Goal: Task Accomplishment & Management: Complete application form

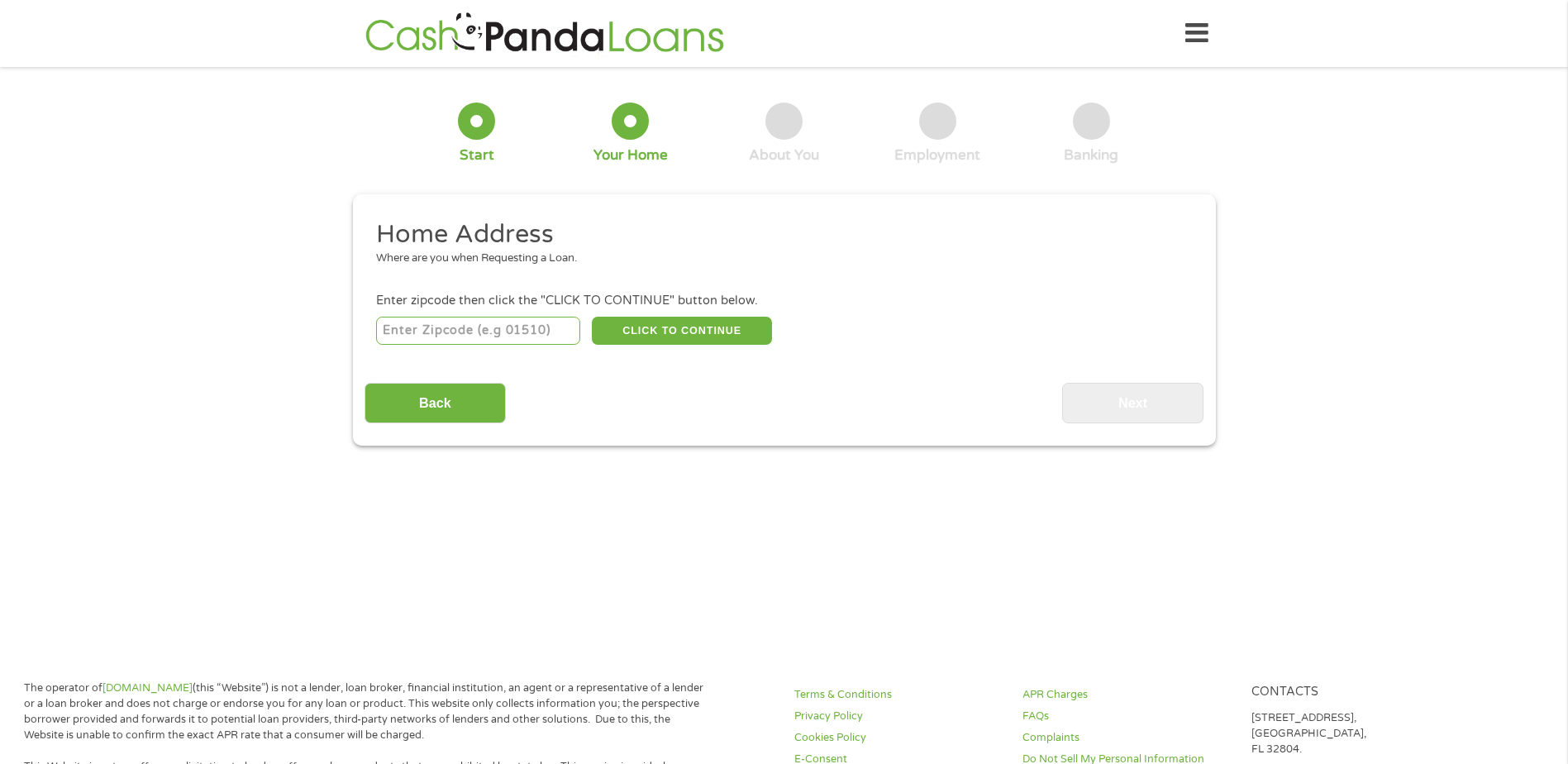
click at [439, 329] on input "number" at bounding box center [478, 331] width 205 height 28
type input "49601"
select select "[US_STATE]"
click at [725, 330] on button "CLICK TO CONTINUE" at bounding box center [681, 331] width 180 height 28
type input "49601"
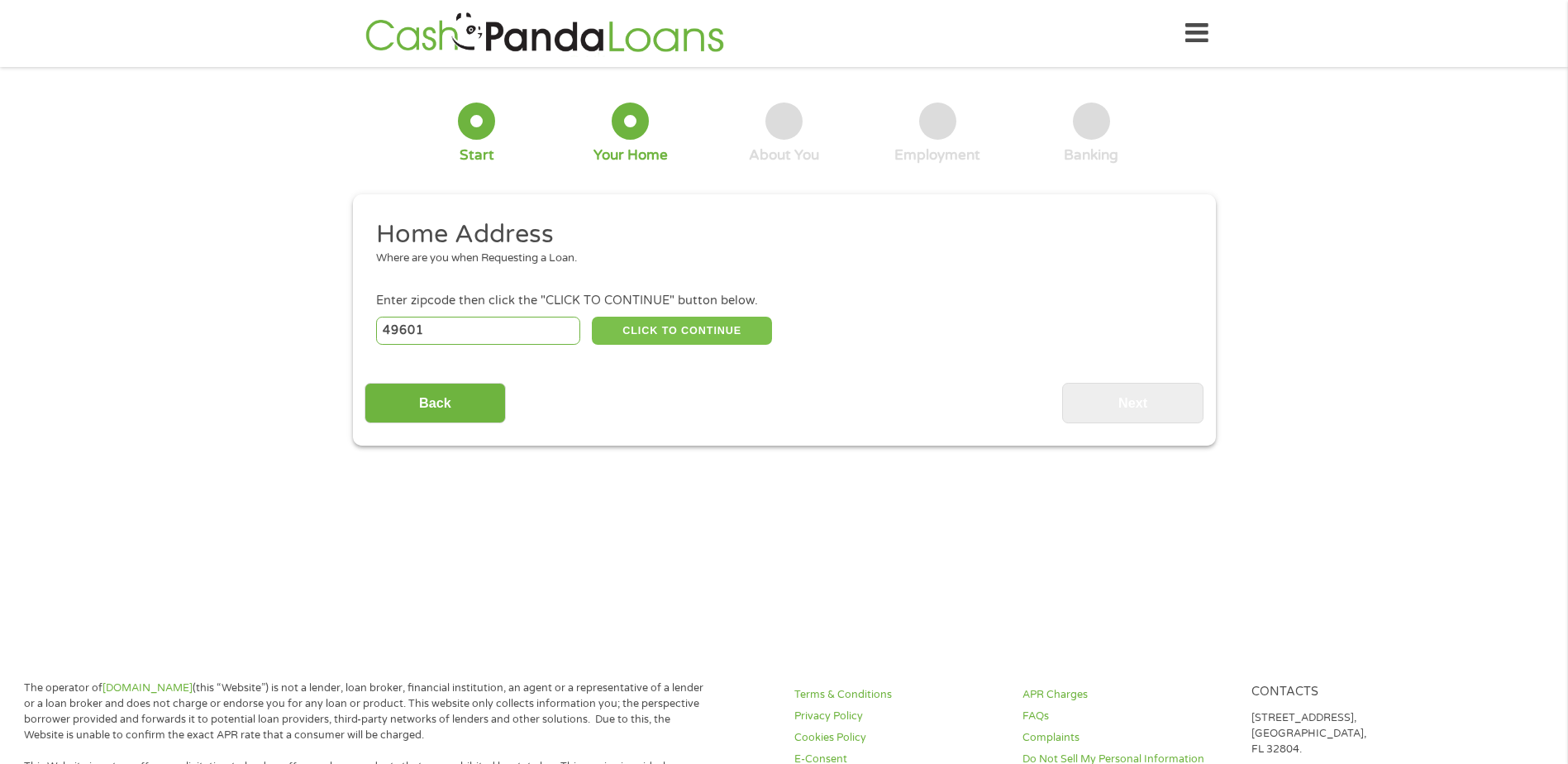
type input "Cadillac"
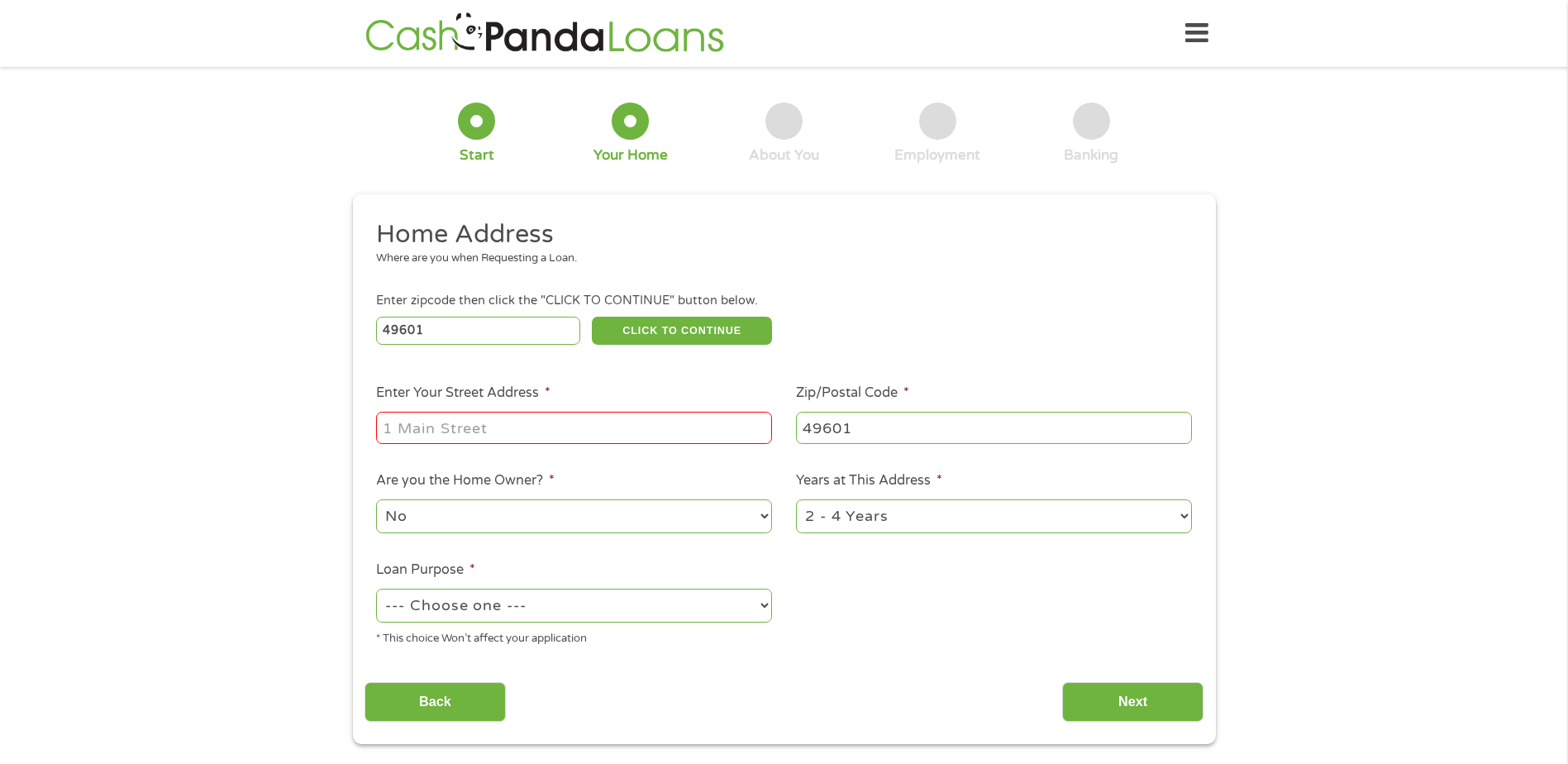
click at [441, 433] on input "Enter Your Street Address *" at bounding box center [574, 427] width 396 height 31
type input "[STREET_ADDRESS]"
click at [940, 526] on select "1 Year or less 1 - 2 Years 2 - 4 Years Over 4 Years" at bounding box center [994, 517] width 396 height 34
select select "60months"
click at [796, 500] on select "1 Year or less 1 - 2 Years 2 - 4 Years Over 4 Years" at bounding box center [994, 517] width 396 height 34
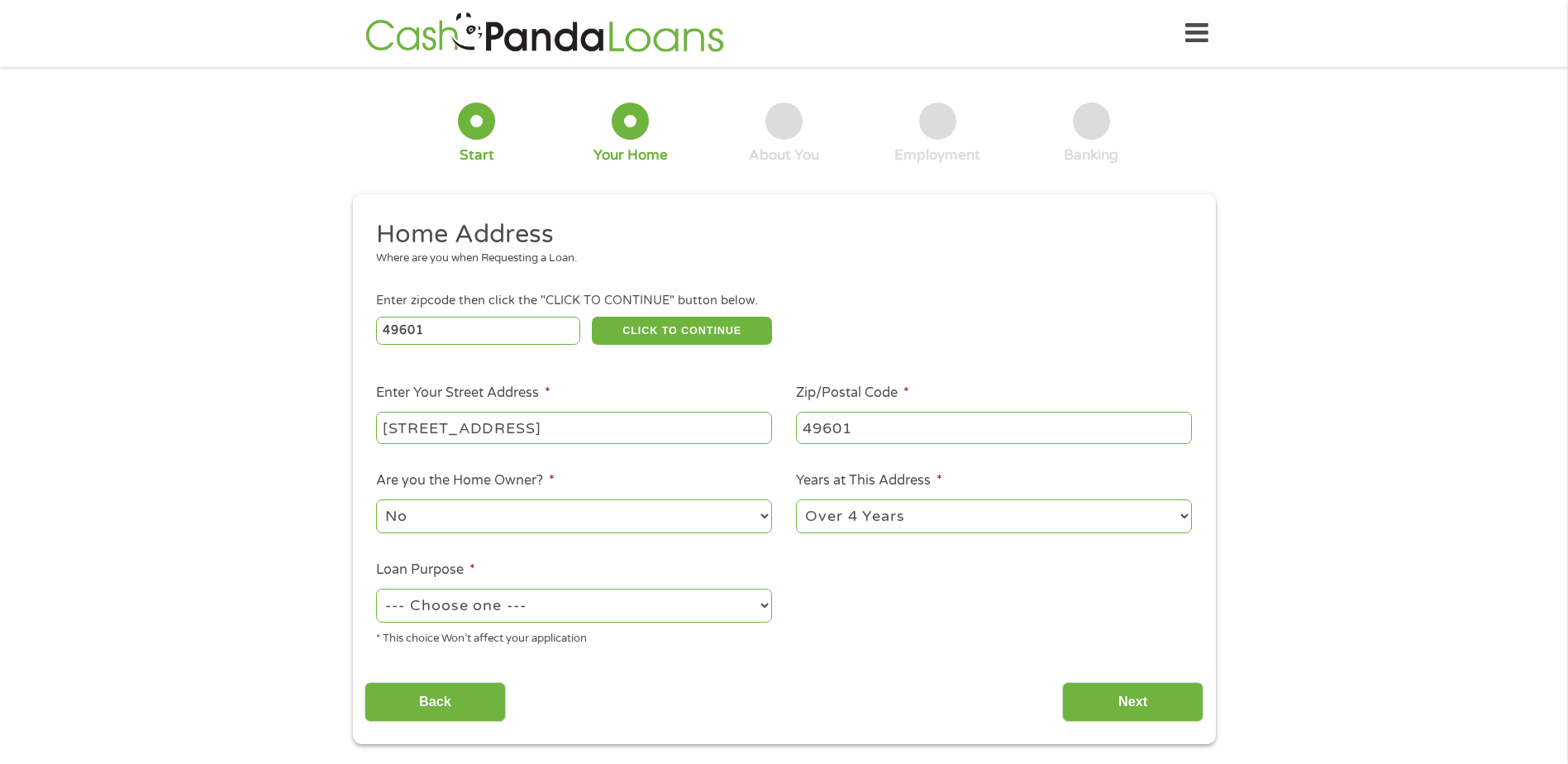
click at [499, 606] on select "--- Choose one --- Pay Bills Debt Consolidation Home Improvement Major Purchase…" at bounding box center [574, 606] width 396 height 34
select select "medicalexpenses"
click at [376, 589] on select "--- Choose one --- Pay Bills Debt Consolidation Home Improvement Major Purchase…" at bounding box center [574, 606] width 396 height 34
click at [1138, 703] on input "Next" at bounding box center [1133, 703] width 142 height 41
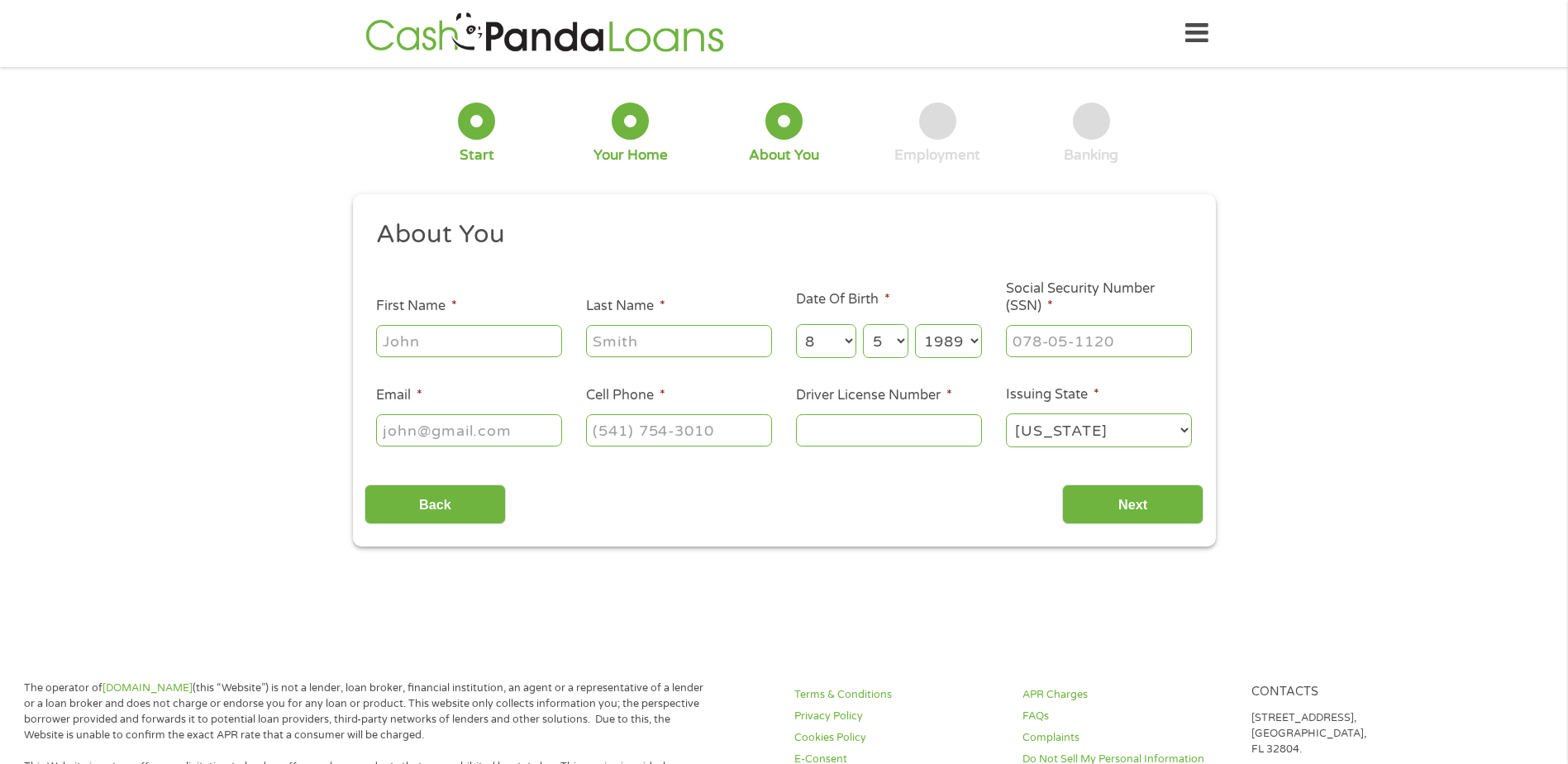
scroll to position [6, 6]
click at [420, 339] on input "First Name *" at bounding box center [470, 340] width 186 height 31
type input "[PERSON_NAME]"
type input "[EMAIL_ADDRESS][DOMAIN_NAME]"
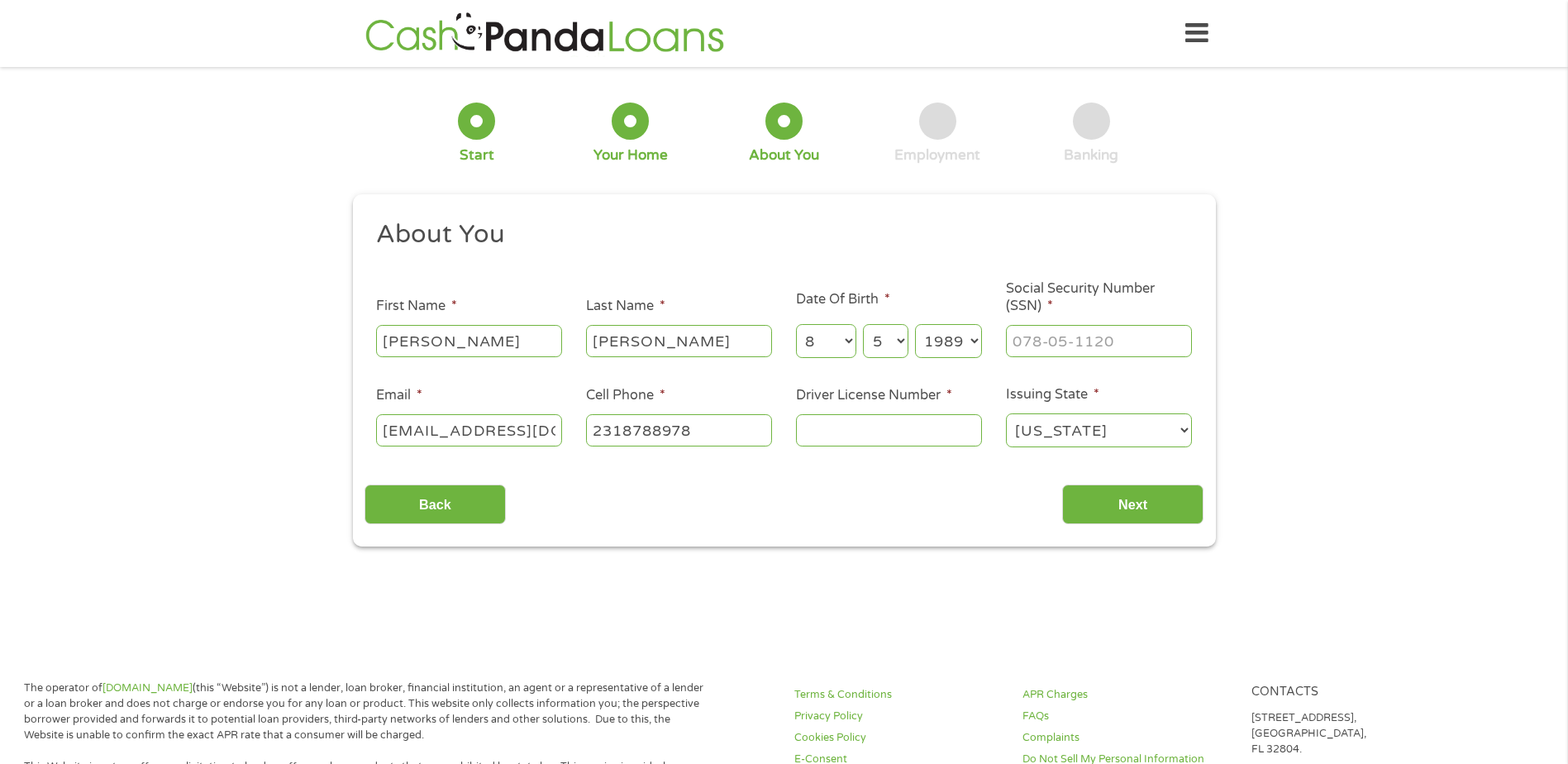
type input "[PHONE_NUMBER]"
click at [1048, 341] on input "___-__-____" at bounding box center [1099, 340] width 186 height 31
type input "385-08-6127"
click at [717, 435] on input "[PHONE_NUMBER]" at bounding box center [679, 430] width 186 height 31
type input "[PHONE_NUMBER]"
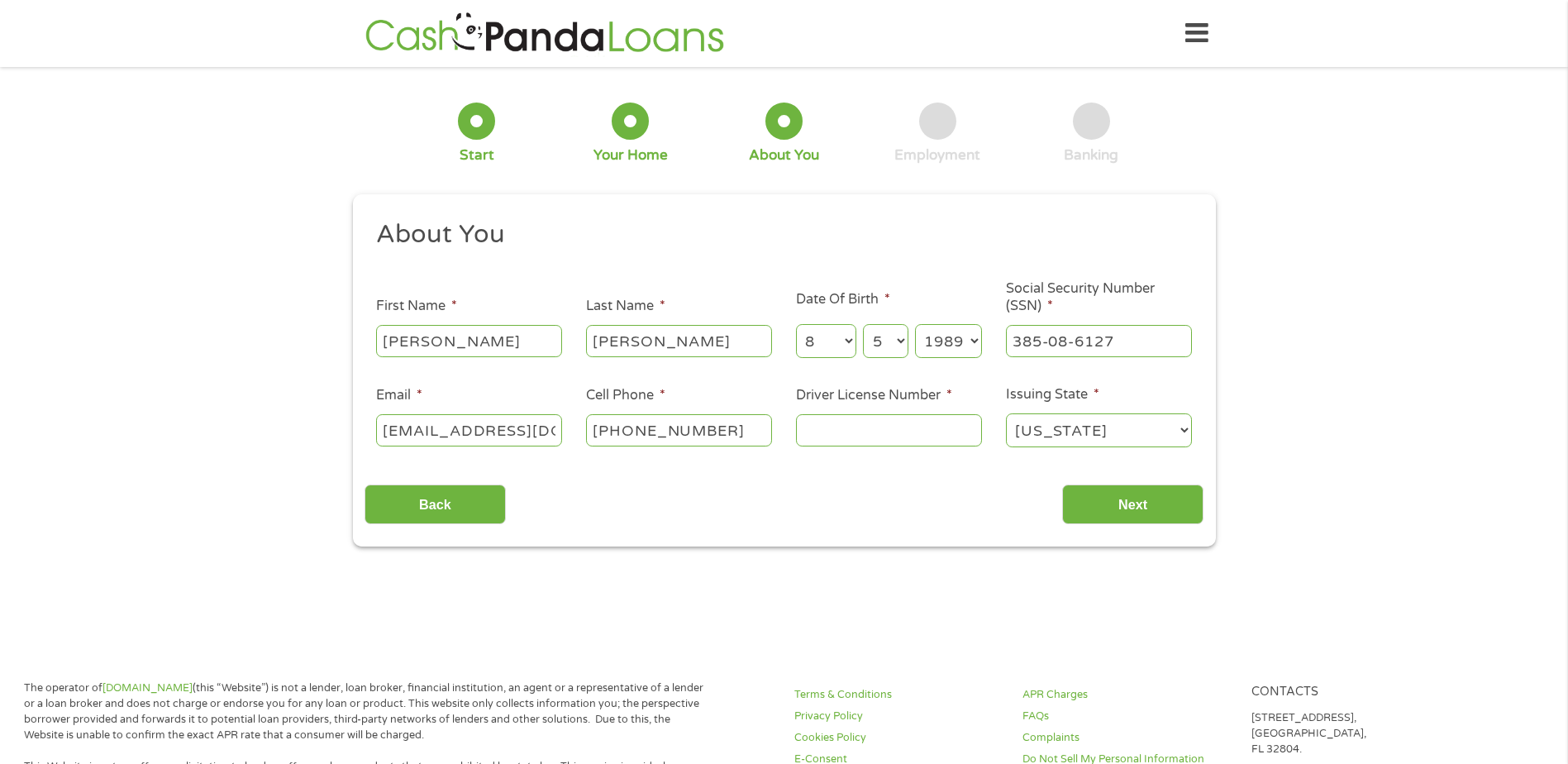
click at [838, 435] on input "Driver License Number *" at bounding box center [889, 430] width 186 height 31
type input "m"
type input "M200029108613"
click at [1160, 515] on input "Next" at bounding box center [1133, 505] width 142 height 41
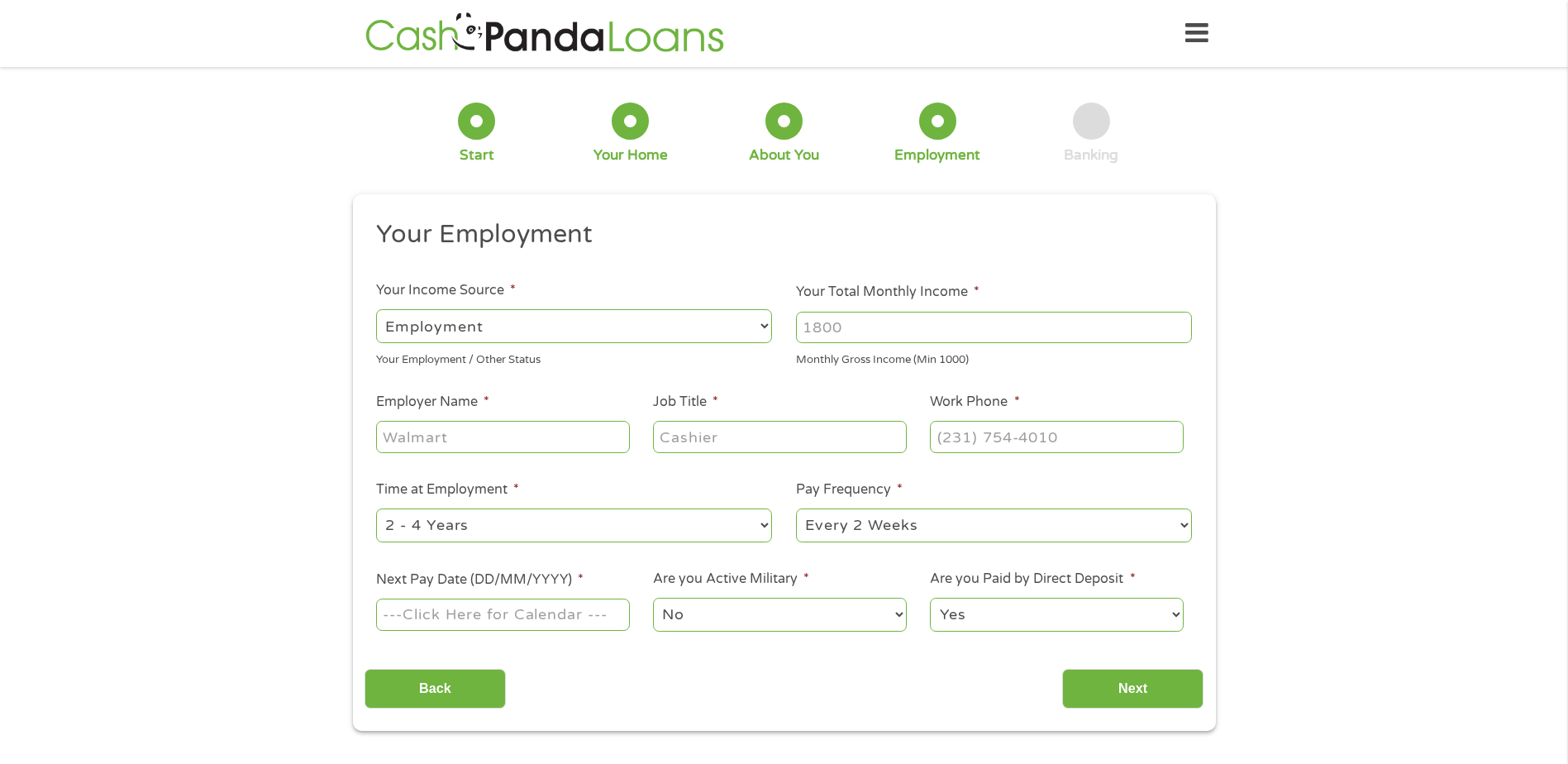
click at [868, 330] on input "Your Total Monthly Income *" at bounding box center [994, 327] width 396 height 31
type input "5000"
click at [451, 441] on input "Employer Name *" at bounding box center [503, 436] width 253 height 31
type input "[PERSON_NAME]"
type input "patient access rep"
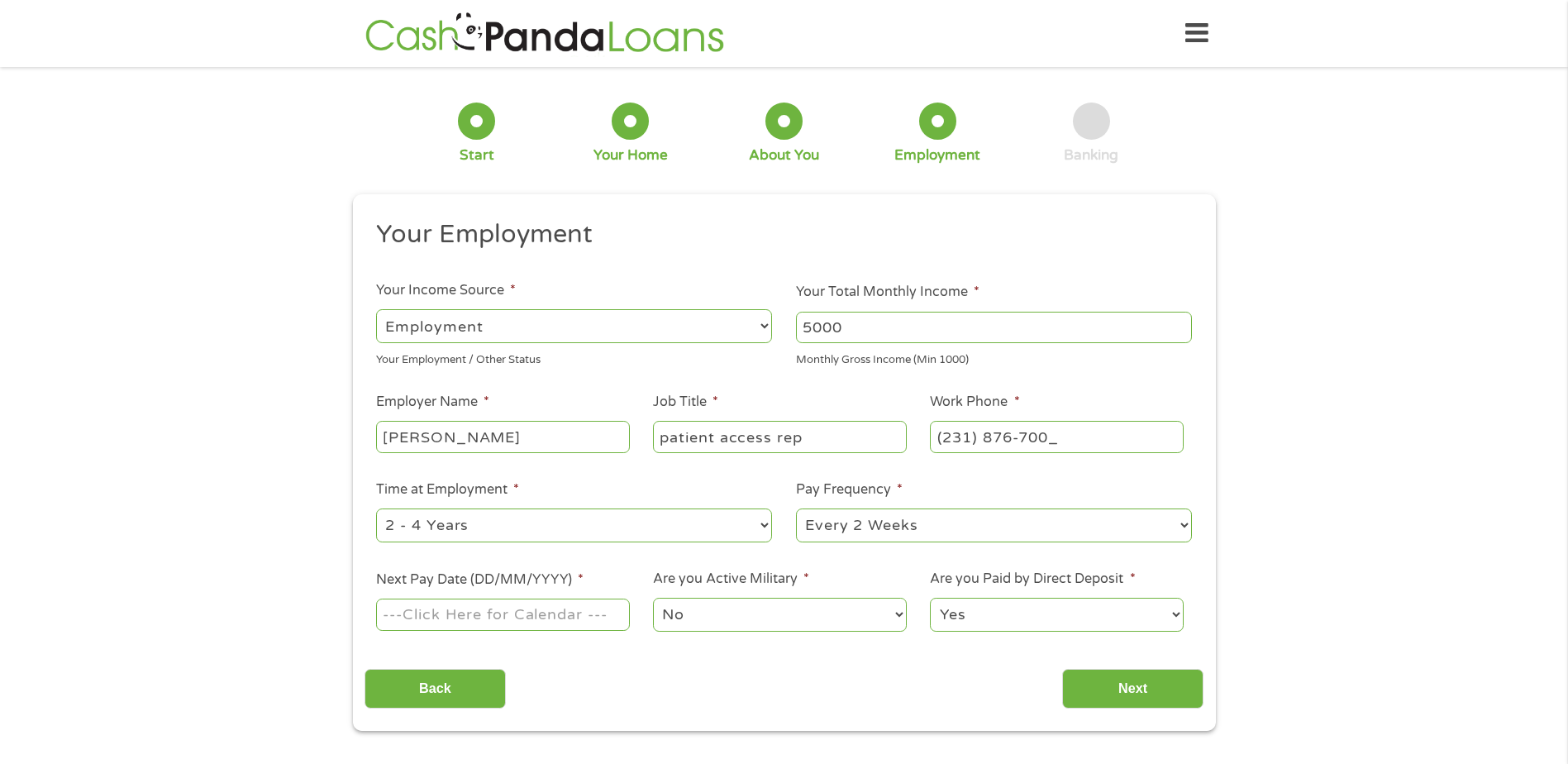
type input "[PHONE_NUMBER]"
click at [483, 528] on select "--- Choose one --- 1 Year or less 1 - 2 Years 2 - 4 Years Over 4 Years" at bounding box center [574, 526] width 396 height 34
select select "60months"
click at [376, 509] on select "--- Choose one --- 1 Year or less 1 - 2 Years 2 - 4 Years Over 4 Years" at bounding box center [574, 526] width 396 height 34
click at [499, 621] on input "Next Pay Date (DD/MM/YYYY) *" at bounding box center [503, 614] width 253 height 31
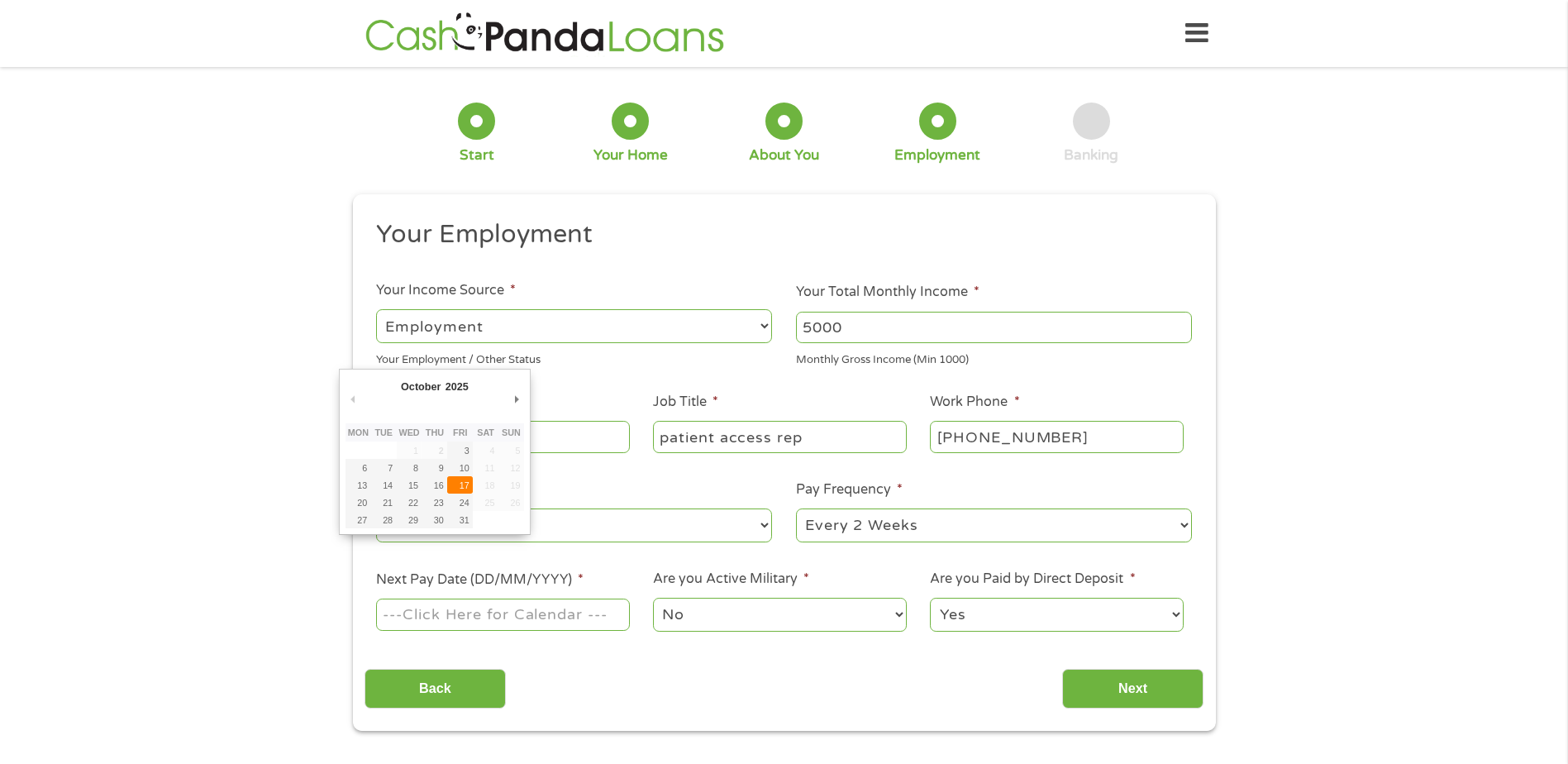
type input "[DATE]"
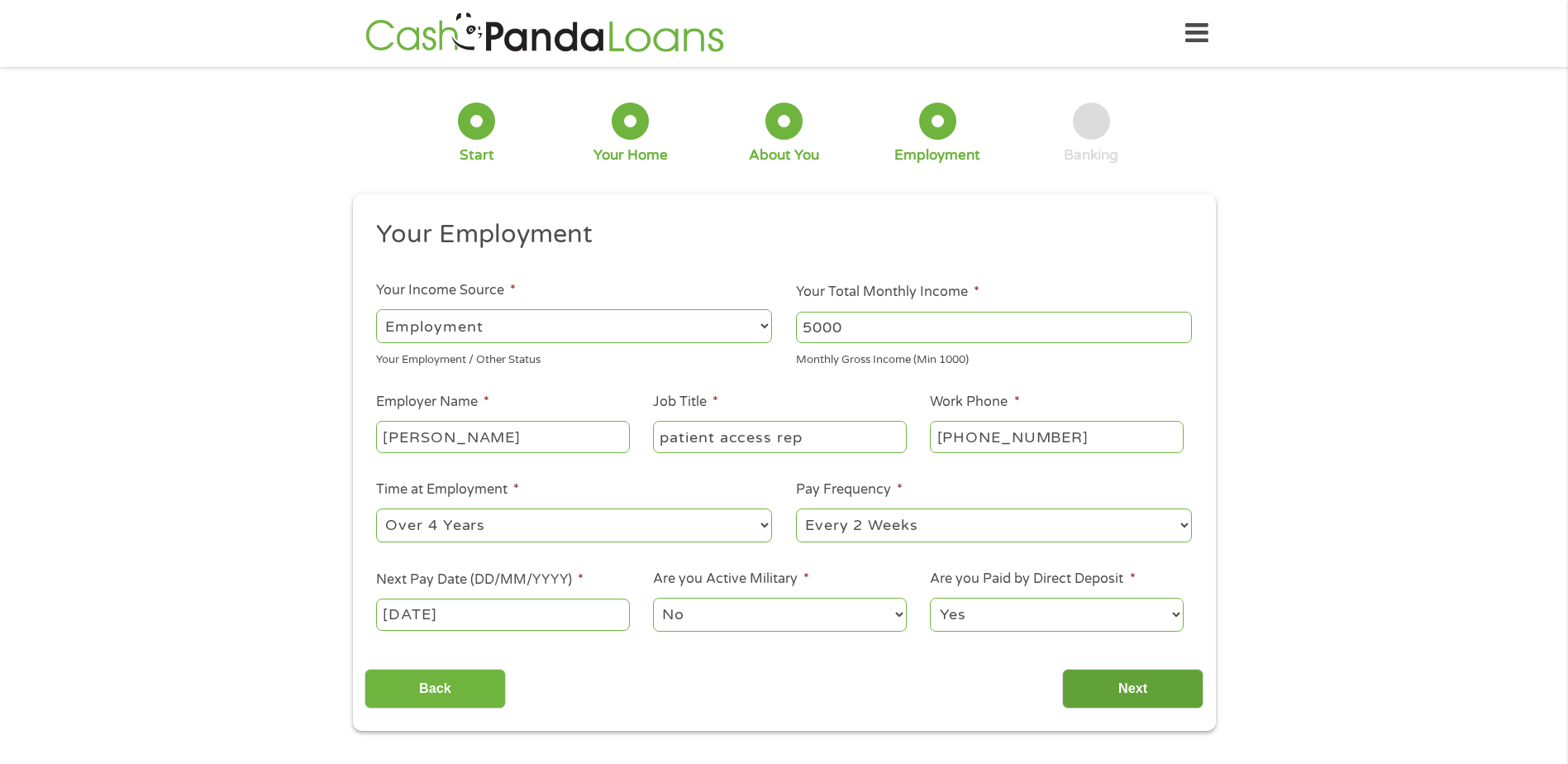
click at [1141, 689] on input "Next" at bounding box center [1133, 690] width 142 height 41
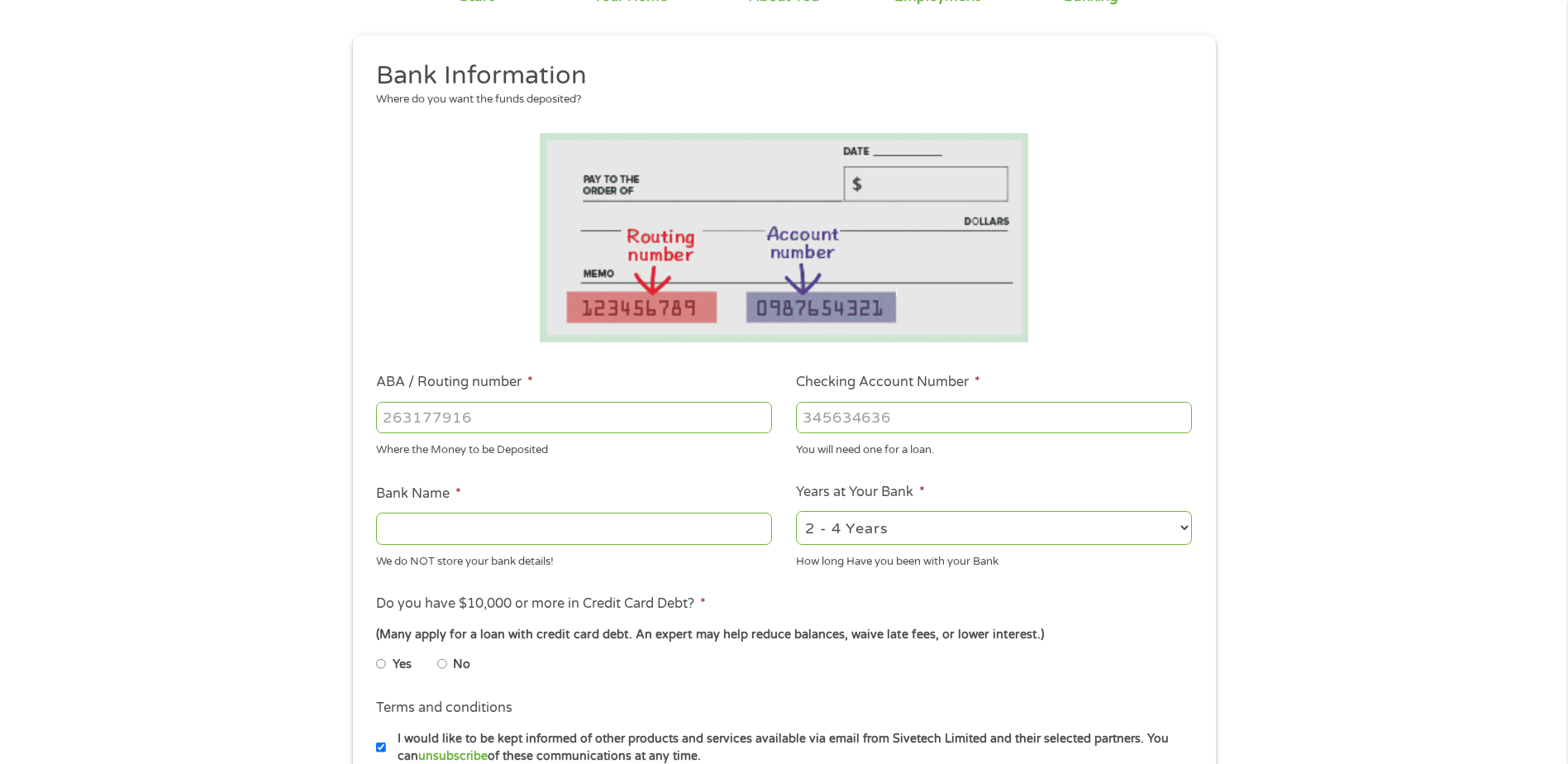
scroll to position [166, 0]
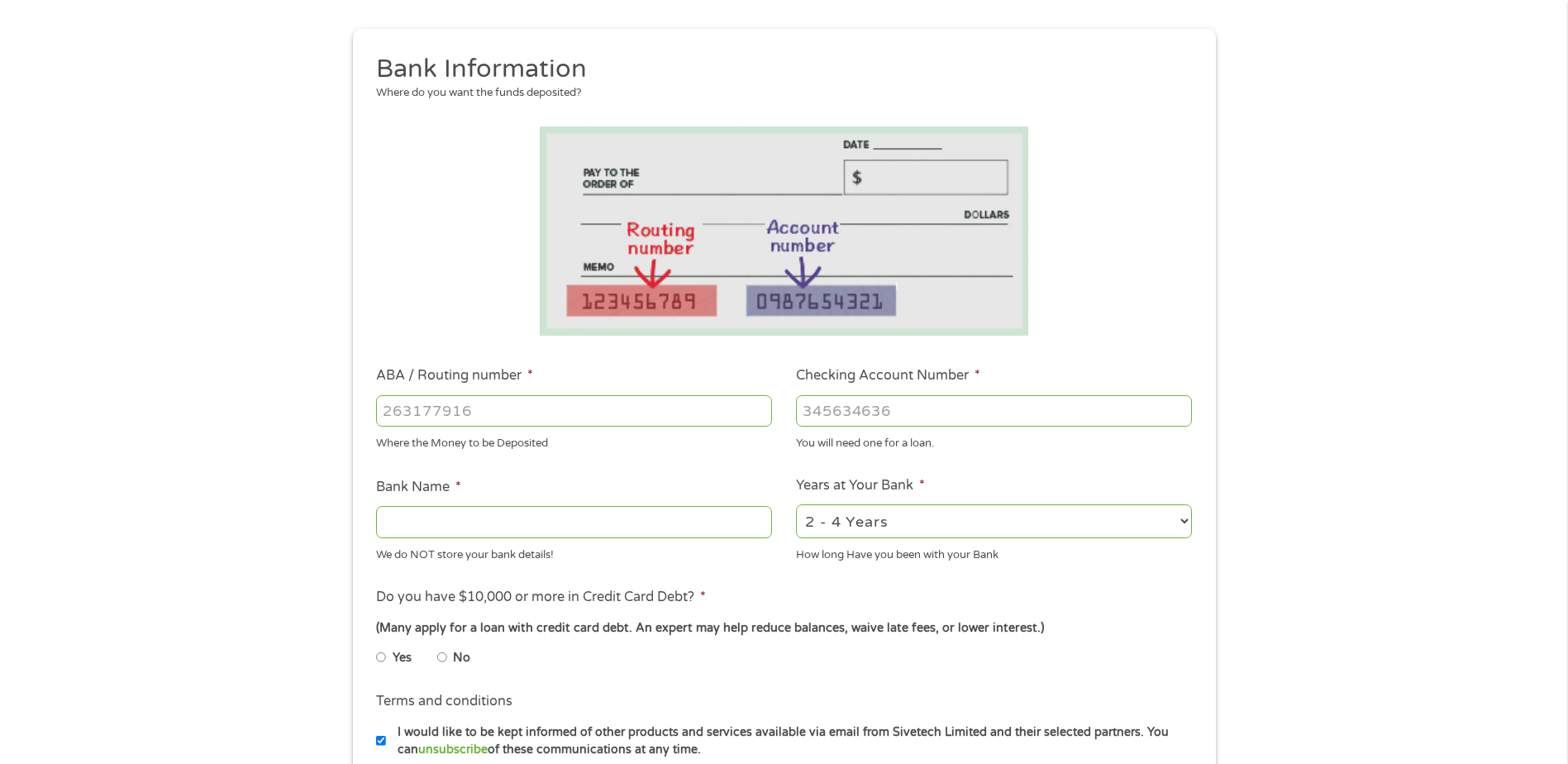
click at [452, 404] on input "ABA / Routing number *" at bounding box center [574, 410] width 396 height 31
type input "072403473"
type input "HUNTINGTON NATIONAL BANK"
type input "072403473"
click at [916, 416] on input "Checking Account Number *" at bounding box center [994, 410] width 396 height 31
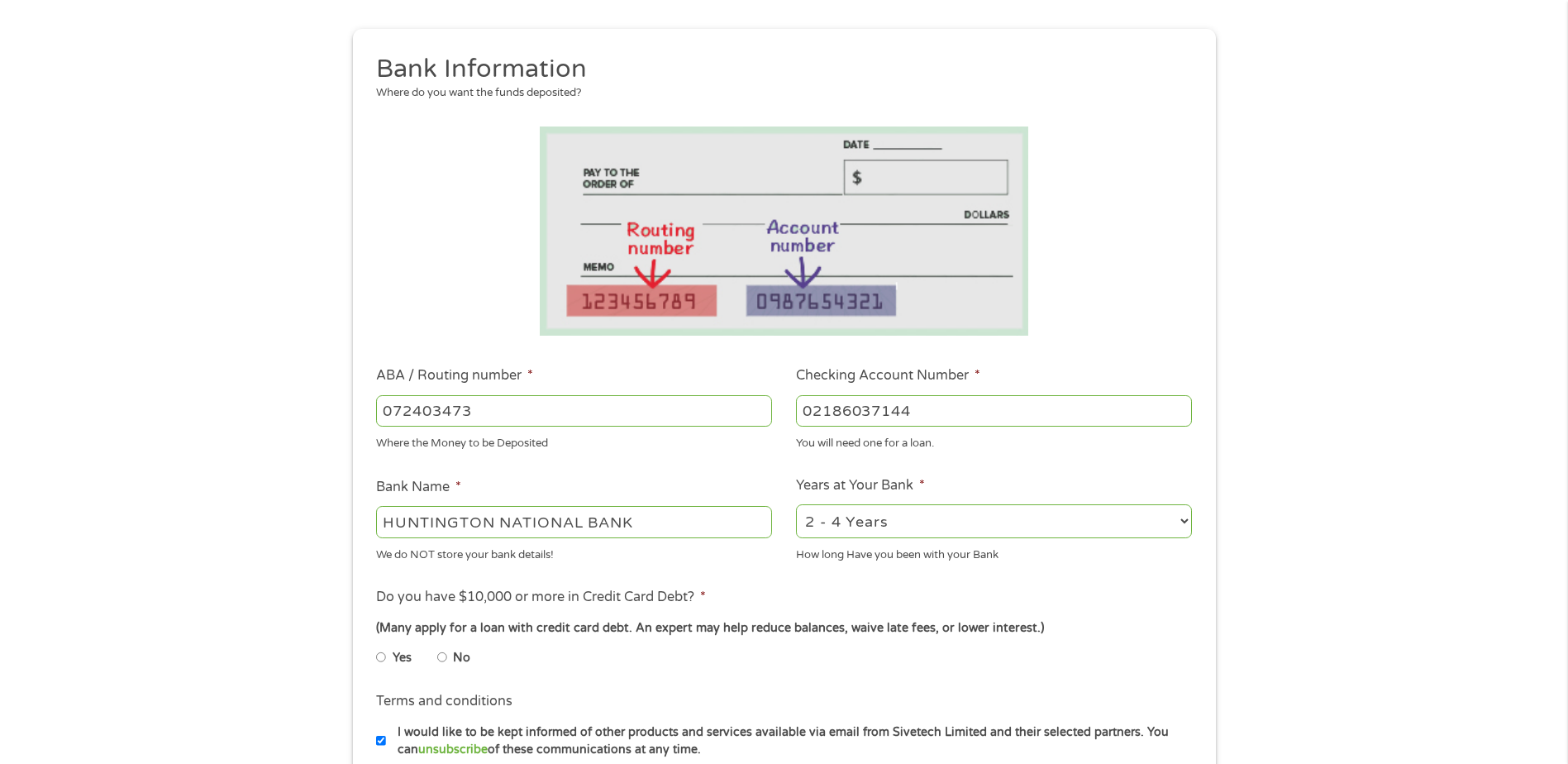
type input "02186037144"
click at [884, 523] on select "2 - 4 Years 6 - 12 Months 1 - 2 Years Over 4 Years" at bounding box center [994, 521] width 396 height 34
click at [796, 504] on select "2 - 4 Years 6 - 12 Months 1 - 2 Years Over 4 Years" at bounding box center [994, 521] width 396 height 34
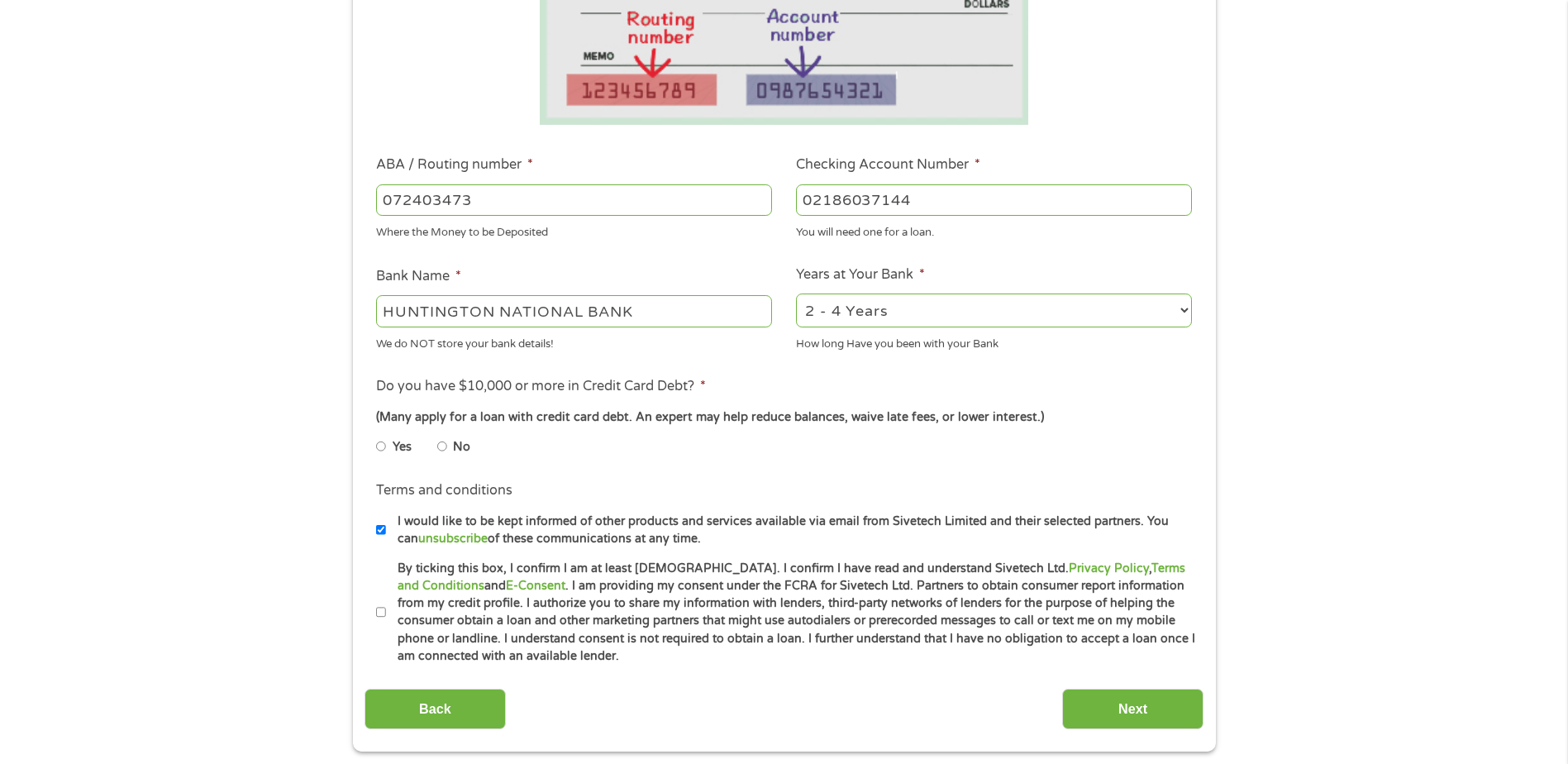
scroll to position [414, 0]
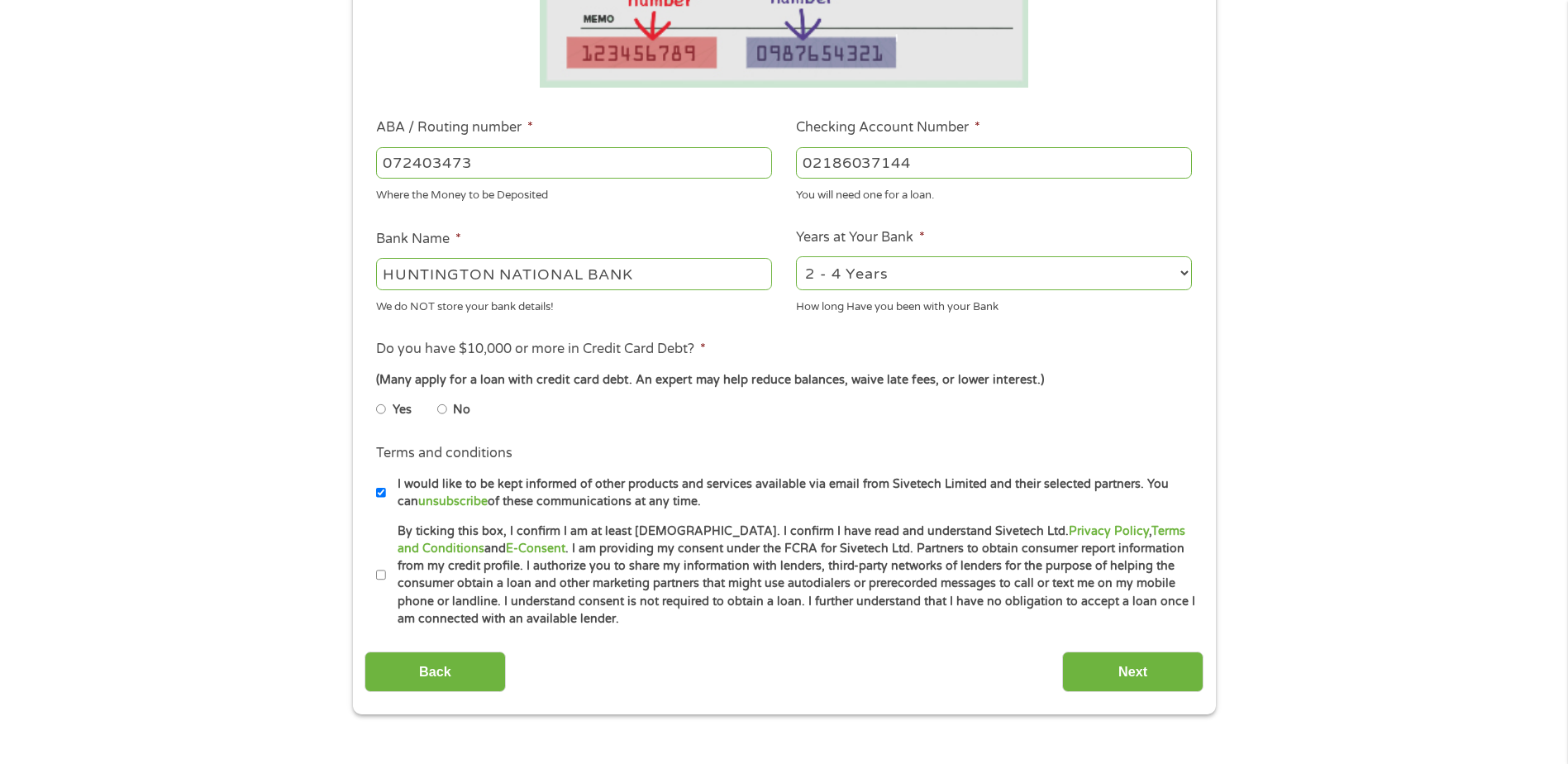
click at [447, 411] on li "No" at bounding box center [467, 409] width 59 height 32
click at [445, 411] on input "No" at bounding box center [442, 409] width 10 height 27
radio input "true"
click at [378, 573] on input "By ticking this box, I confirm I am at least [DEMOGRAPHIC_DATA]. I confirm I ha…" at bounding box center [381, 576] width 10 height 27
checkbox input "true"
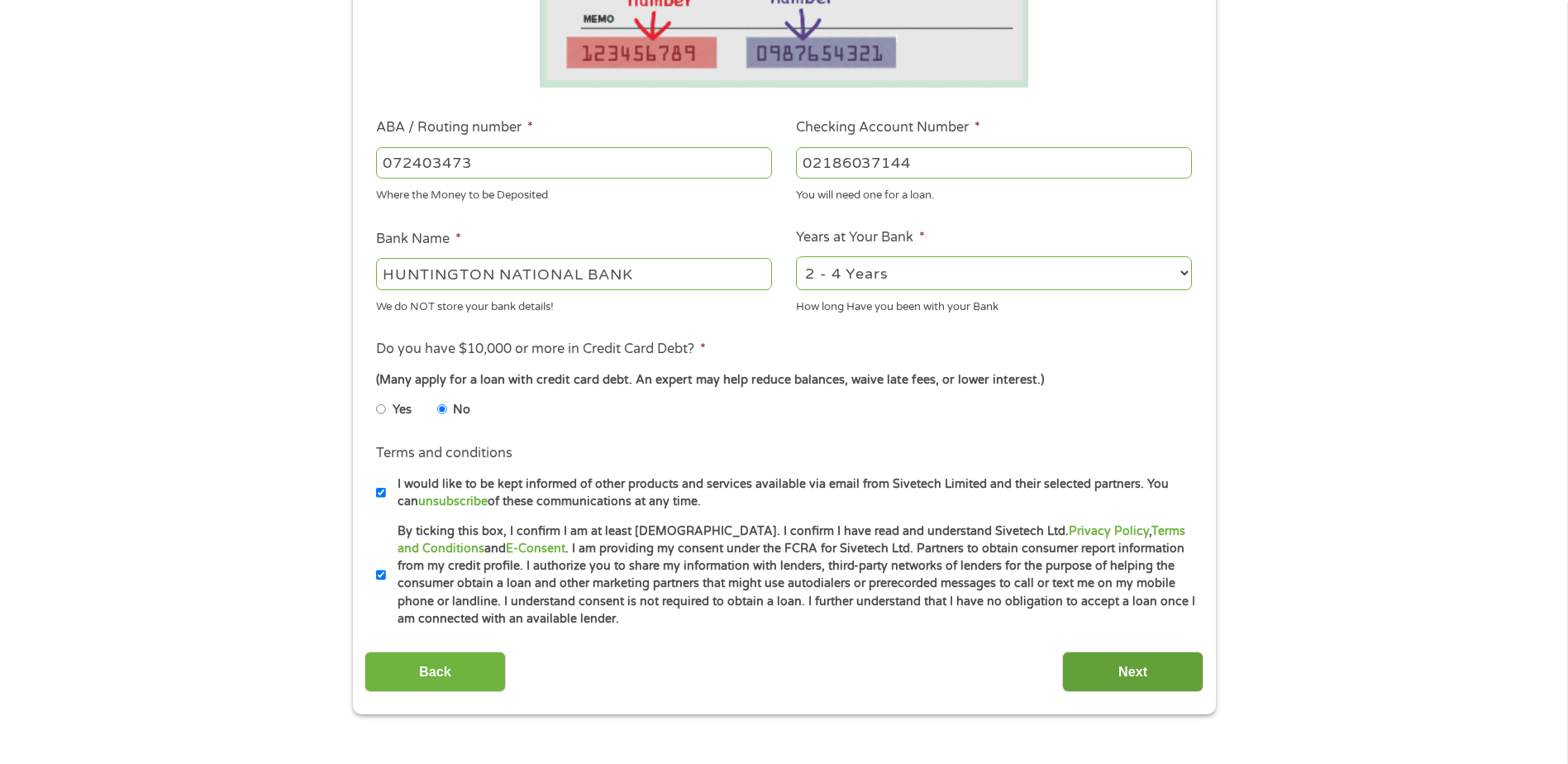
click at [1153, 678] on input "Next" at bounding box center [1133, 672] width 142 height 41
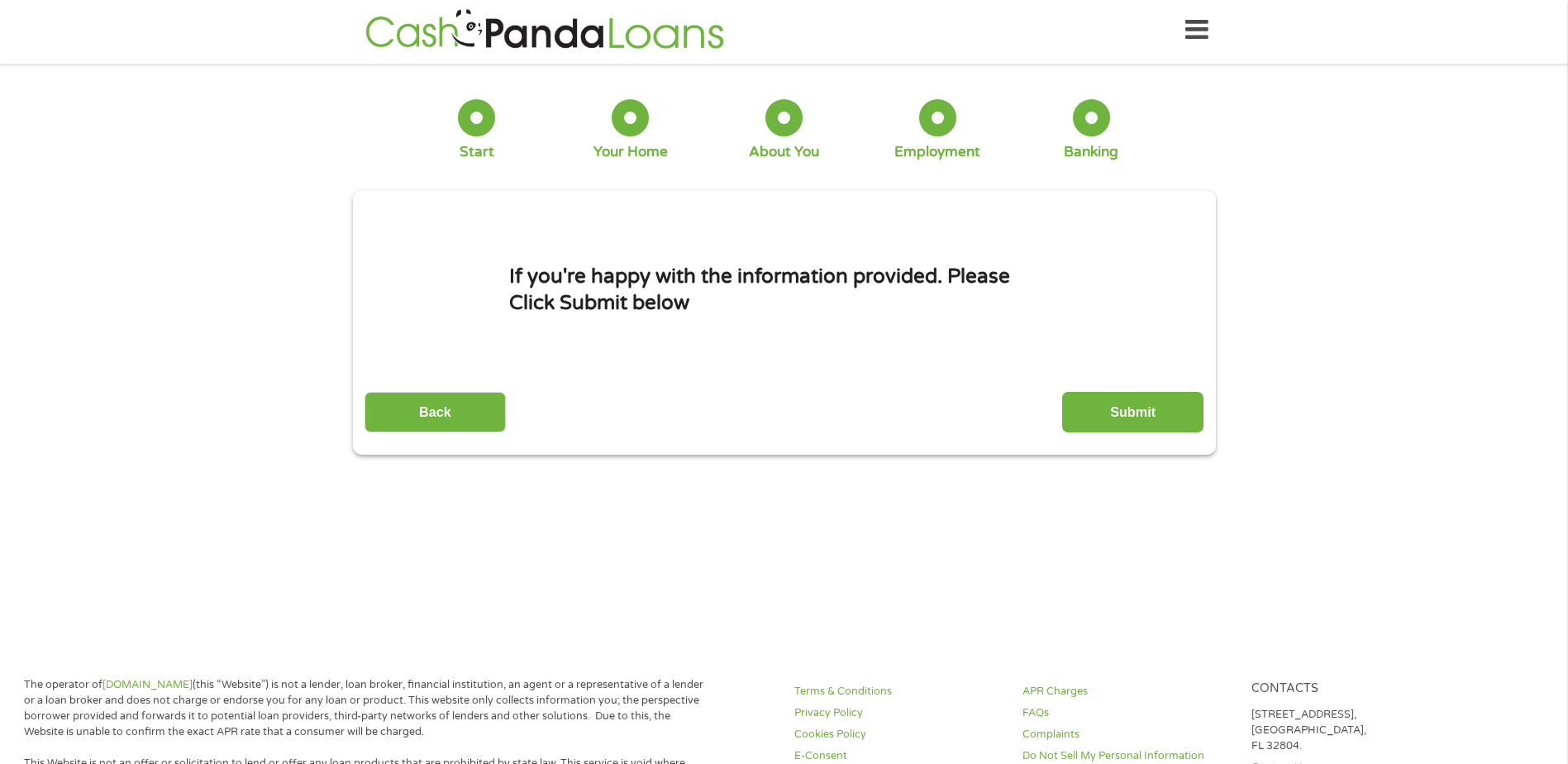
scroll to position [0, 0]
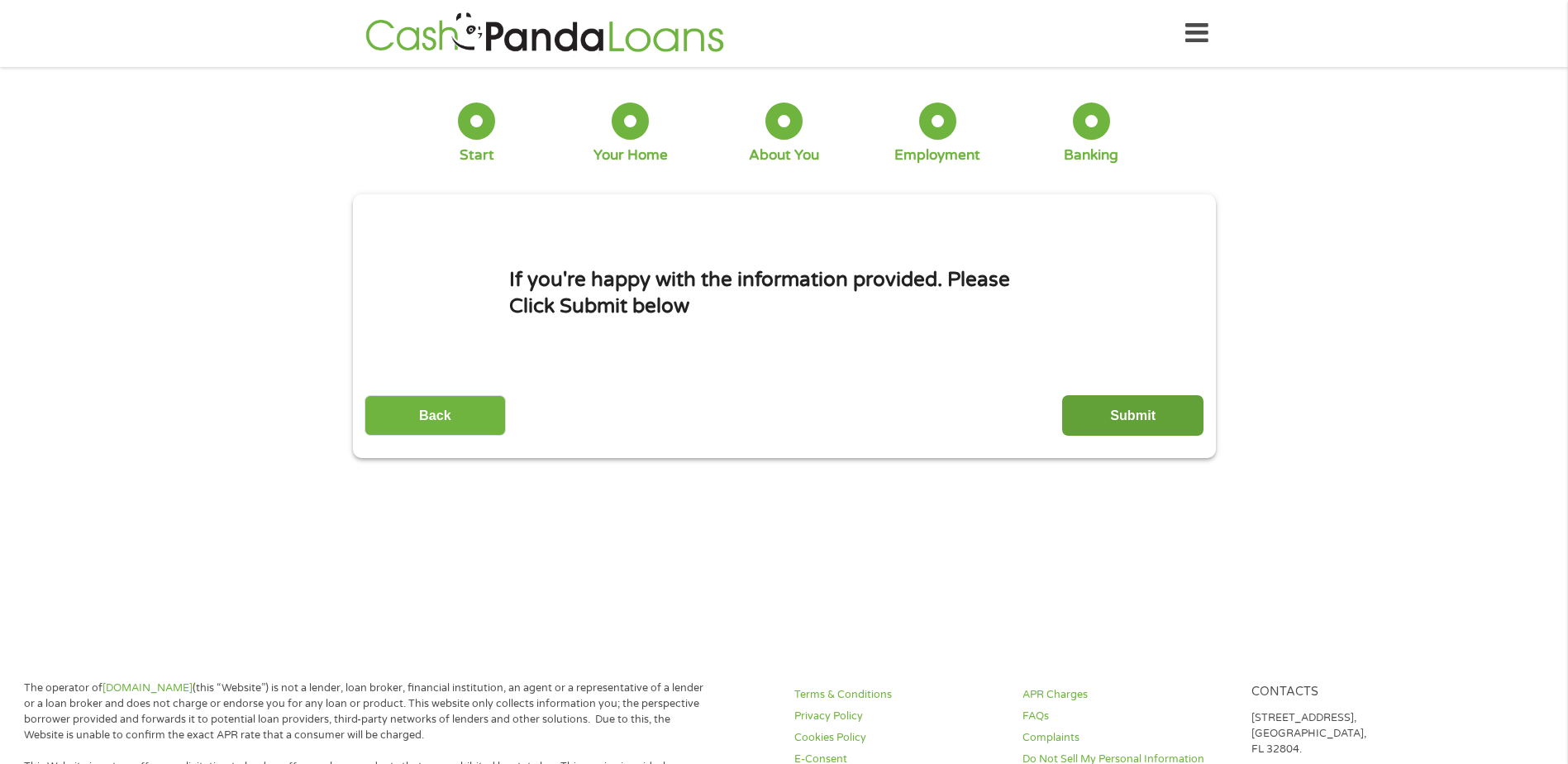
click at [1138, 420] on input "Submit" at bounding box center [1133, 416] width 142 height 41
